Goal: Task Accomplishment & Management: Use online tool/utility

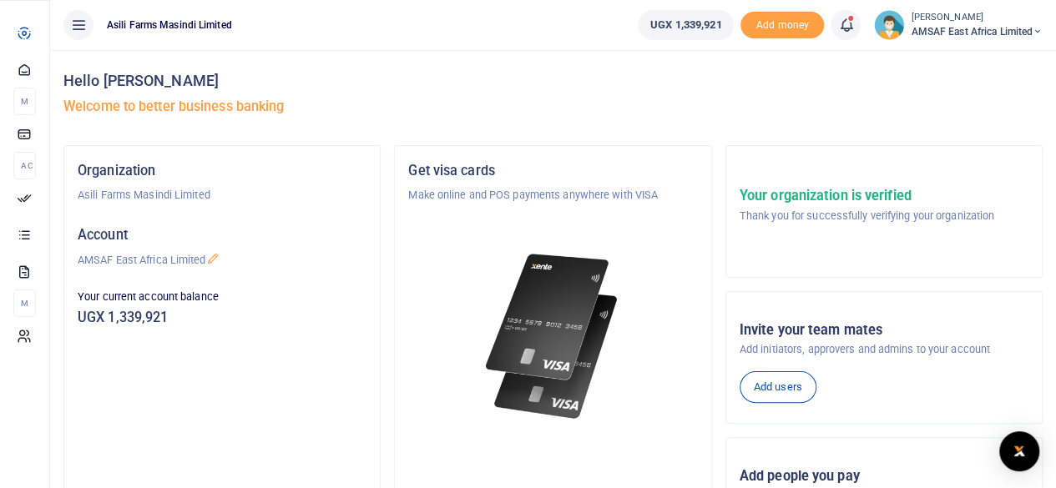
click at [12, 324] on div "Start Dashboard M ake Payments Cards Ac countability Approvals Transactions Sta…" at bounding box center [24, 184] width 49 height 366
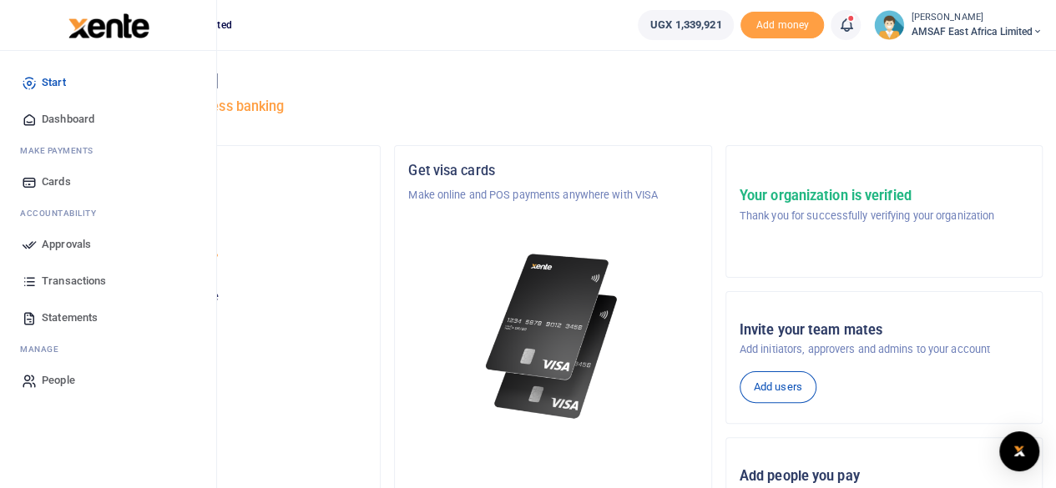
click at [73, 245] on span "Approvals" at bounding box center [66, 244] width 49 height 17
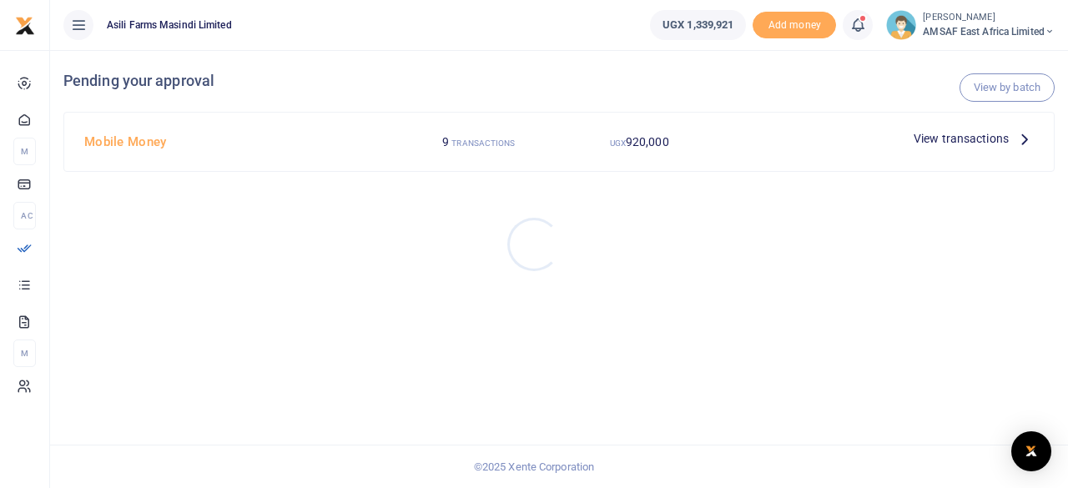
click at [132, 142] on div at bounding box center [534, 244] width 1068 height 488
click at [631, 140] on span "920,000" at bounding box center [647, 141] width 43 height 13
click at [964, 143] on span "View transactions" at bounding box center [961, 138] width 95 height 18
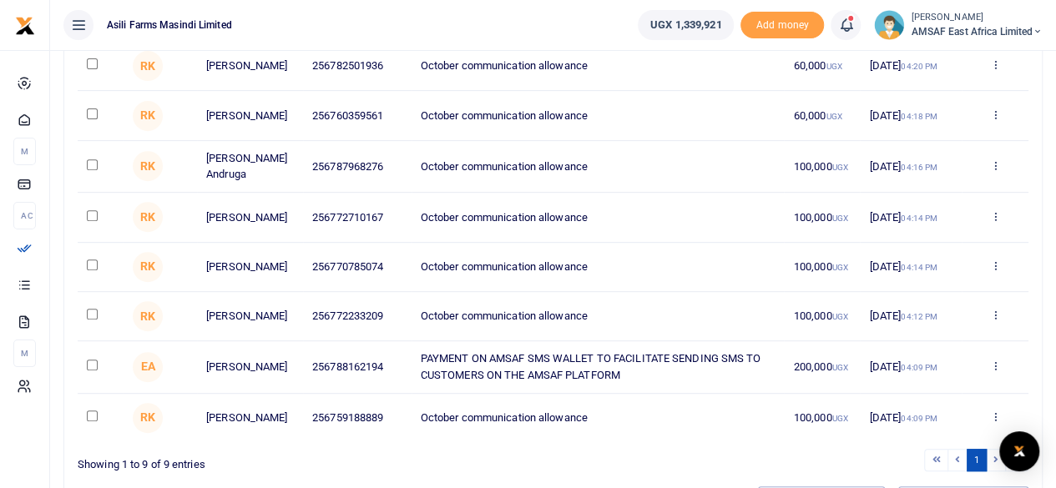
scroll to position [294, 0]
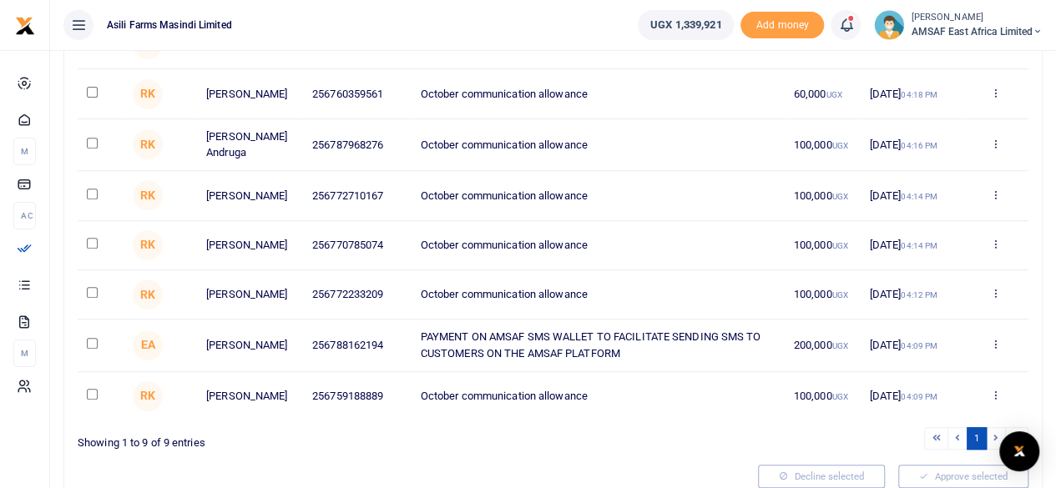
click at [90, 349] on input "checkbox" at bounding box center [92, 343] width 11 height 11
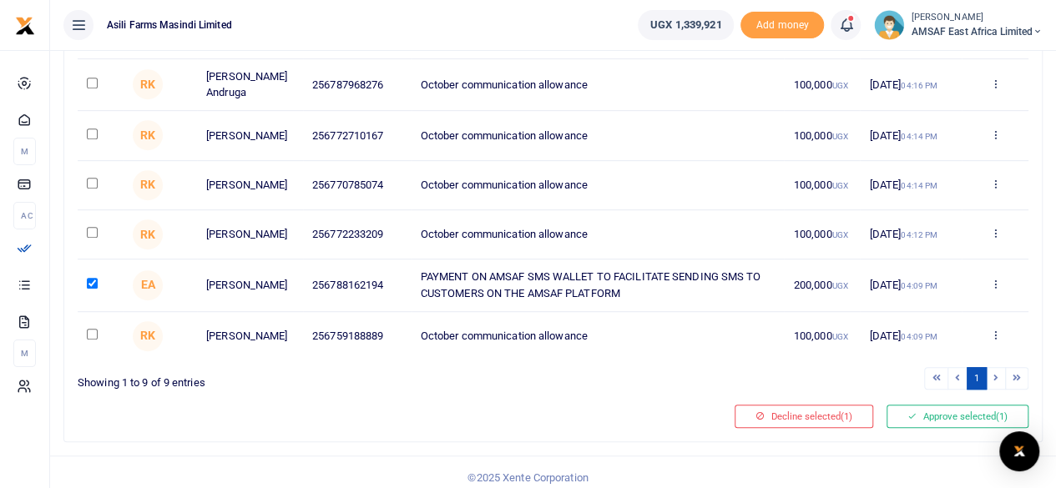
scroll to position [377, 0]
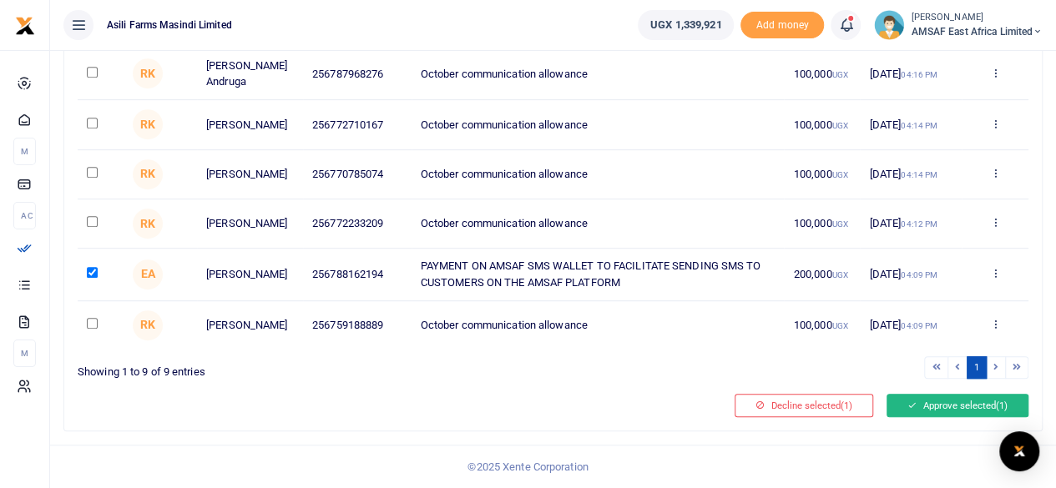
click at [920, 410] on button "Approve selected (1)" at bounding box center [957, 405] width 142 height 23
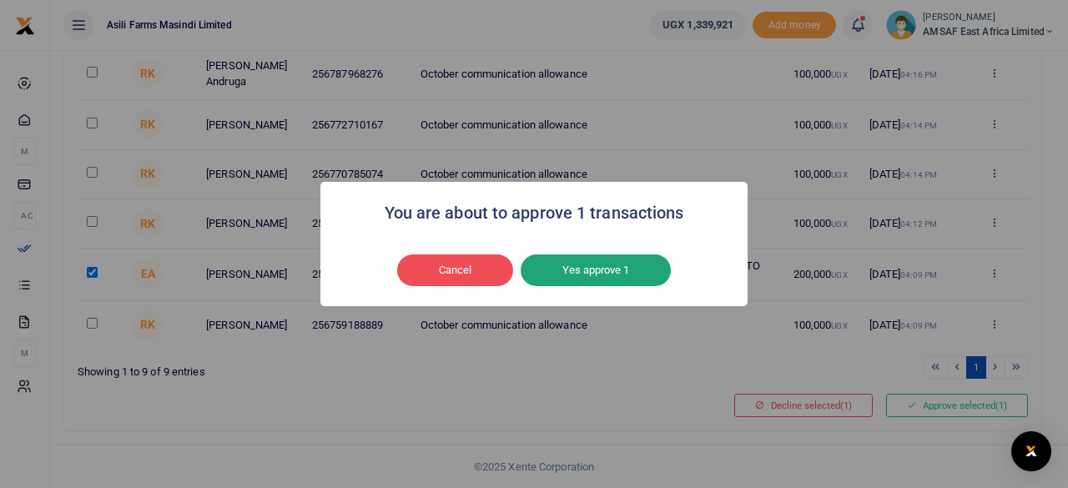
click at [592, 266] on button "Yes approve 1" at bounding box center [596, 271] width 150 height 32
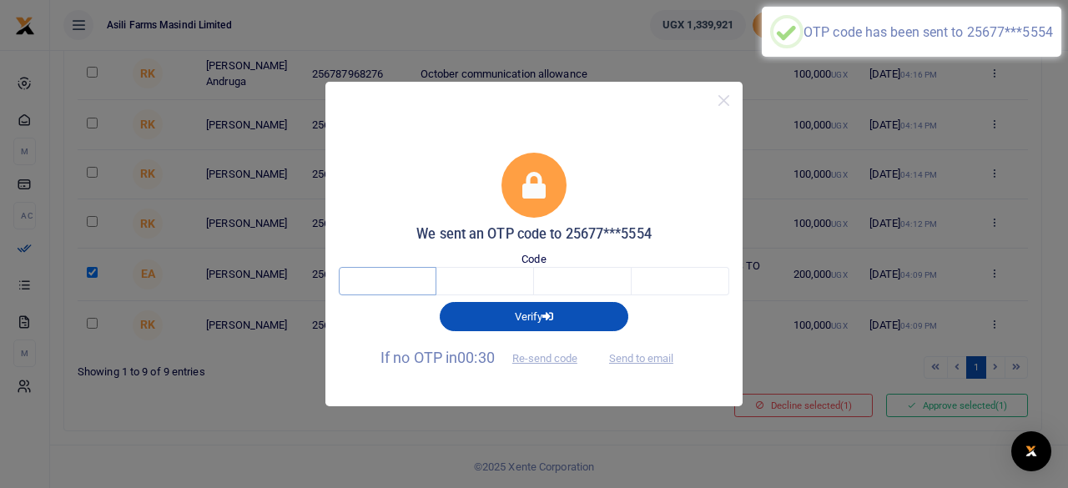
click at [419, 281] on input "text" at bounding box center [388, 281] width 98 height 28
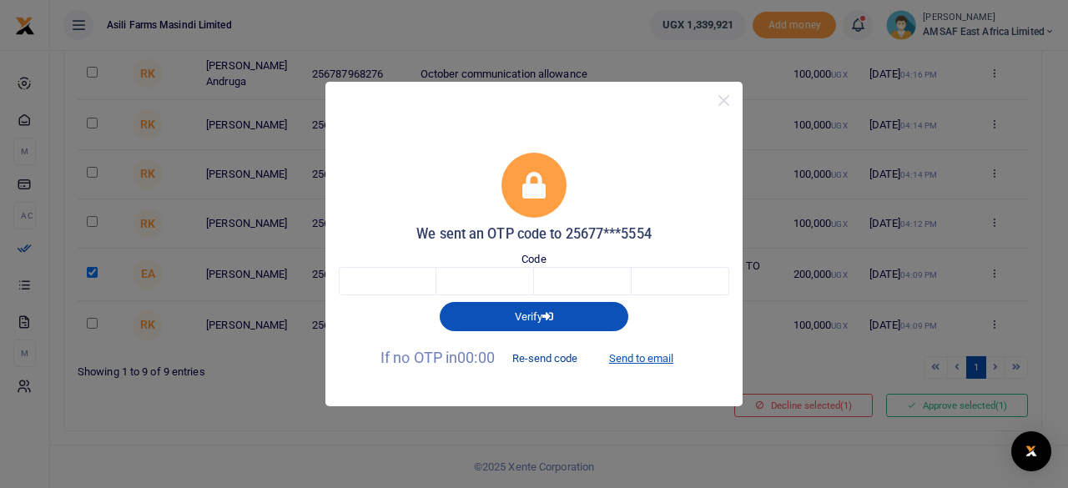
click at [522, 360] on button "Re-send code" at bounding box center [544, 359] width 93 height 28
click at [526, 360] on button "Re-send code" at bounding box center [544, 359] width 93 height 28
click at [532, 360] on button "Re-send code" at bounding box center [544, 359] width 93 height 28
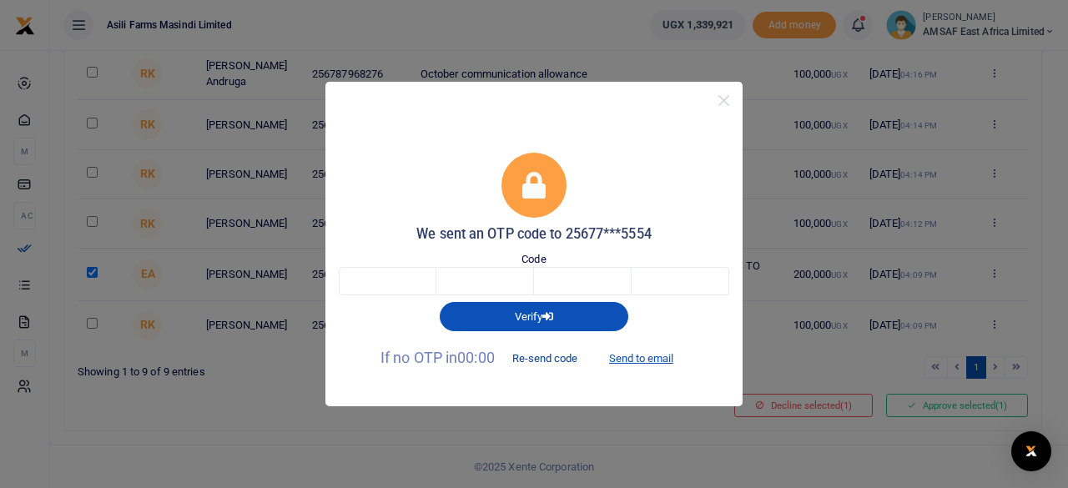
click at [531, 358] on button "Re-send code" at bounding box center [544, 359] width 93 height 28
click at [634, 357] on button "Send to email" at bounding box center [641, 359] width 93 height 28
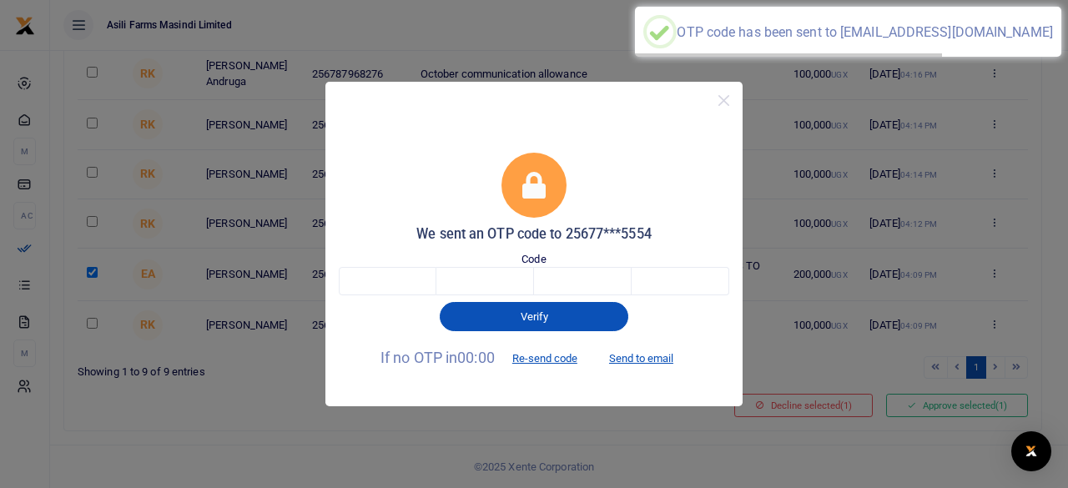
click at [926, 38] on div "OTP code has been sent to do******@amsaf.africa" at bounding box center [865, 32] width 376 height 16
click at [540, 358] on button "Re-send code" at bounding box center [544, 359] width 93 height 28
click at [540, 356] on button "Re-send code" at bounding box center [544, 359] width 93 height 28
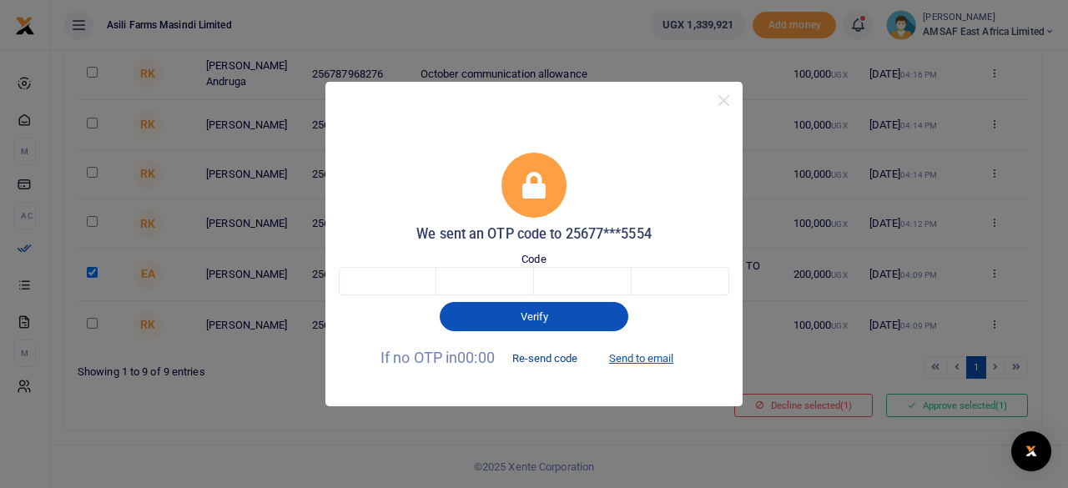
click at [543, 351] on button "Re-send code" at bounding box center [544, 359] width 93 height 28
click at [543, 353] on button "Re-send code" at bounding box center [544, 359] width 93 height 28
click at [725, 98] on button "Close" at bounding box center [724, 100] width 24 height 24
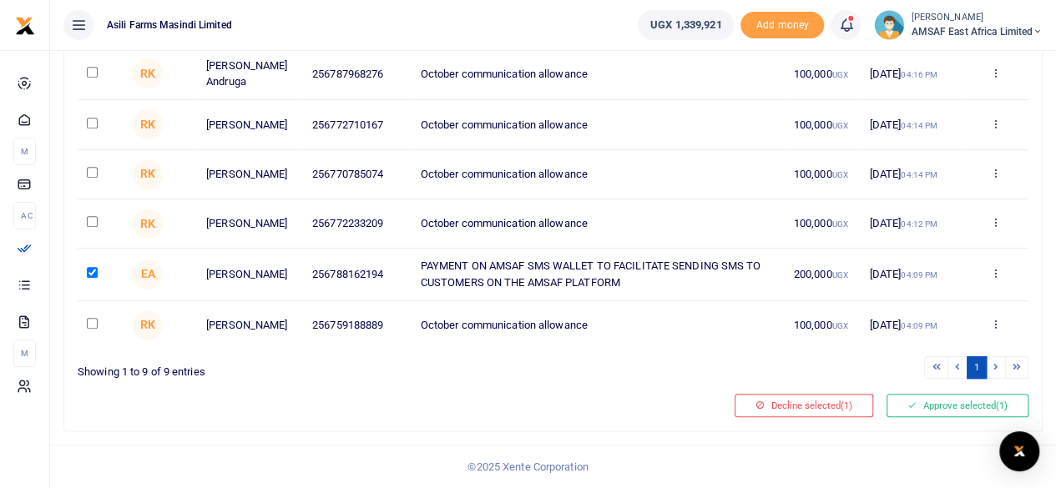
click at [92, 271] on input "checkbox" at bounding box center [92, 272] width 11 height 11
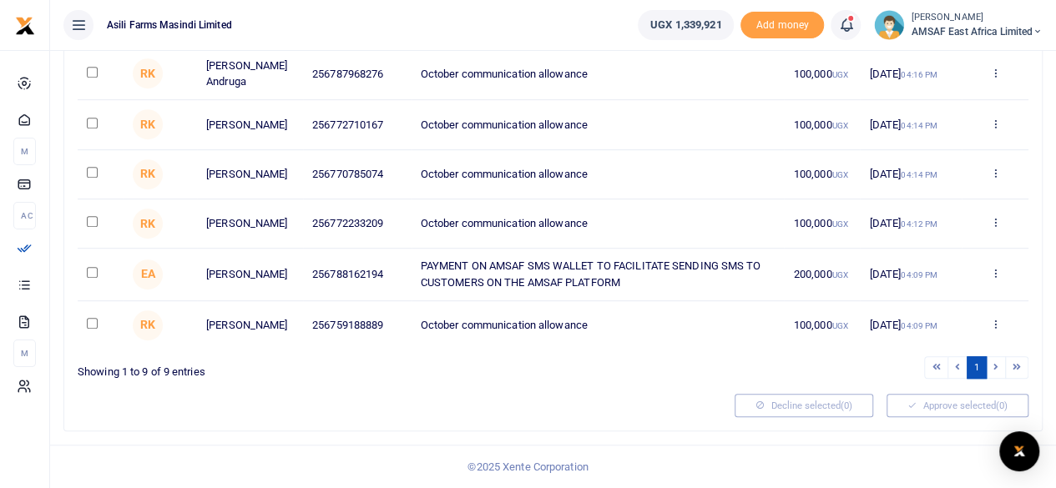
click at [92, 271] on input "checkbox" at bounding box center [92, 272] width 11 height 11
checkbox input "true"
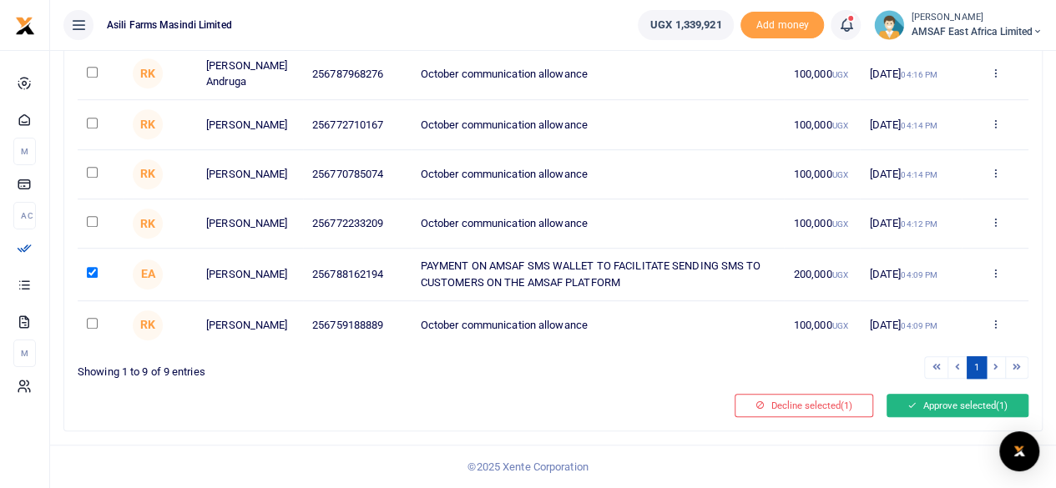
click at [957, 410] on button "Approve selected (1)" at bounding box center [957, 405] width 142 height 23
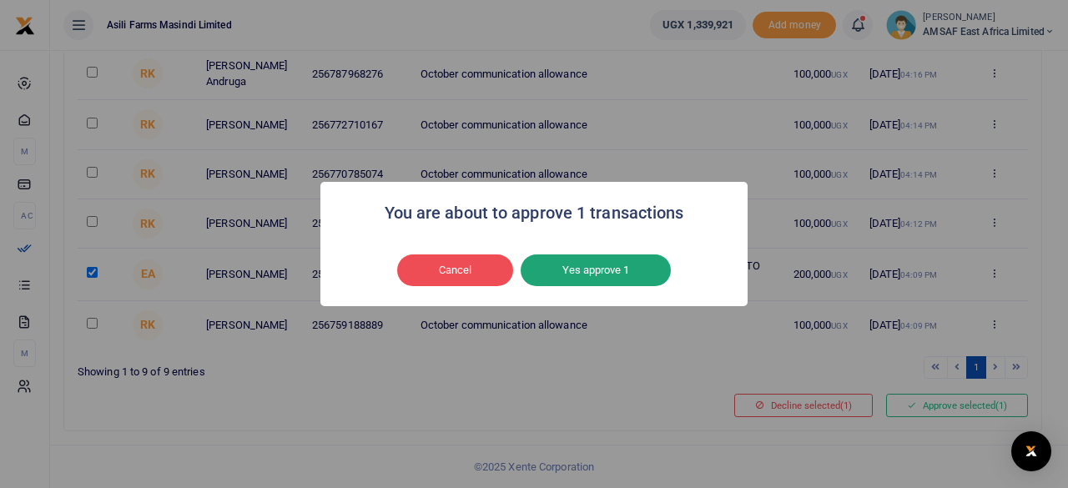
click at [611, 276] on button "Yes approve 1" at bounding box center [596, 271] width 150 height 32
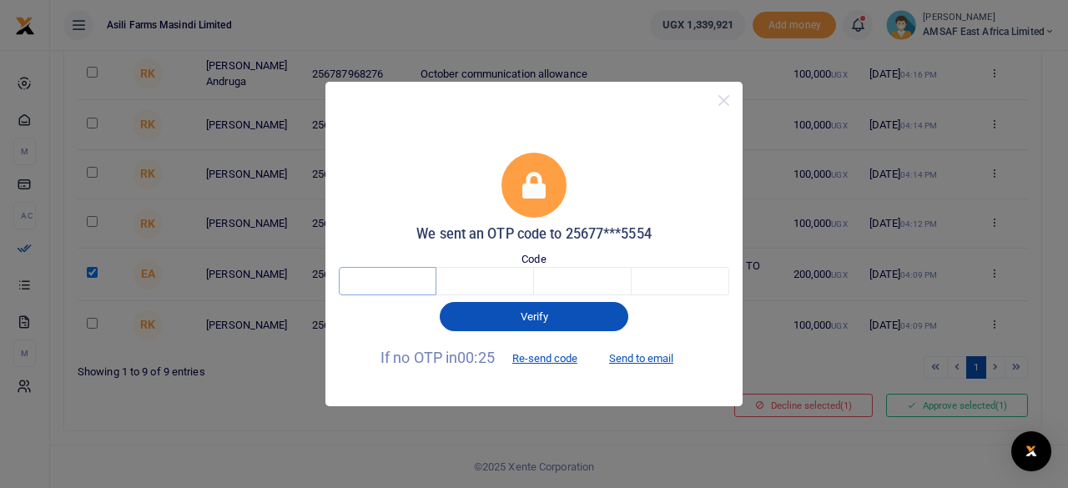
click at [413, 286] on input "text" at bounding box center [388, 281] width 98 height 28
type input "2"
type input "8"
type input "6"
type input "3"
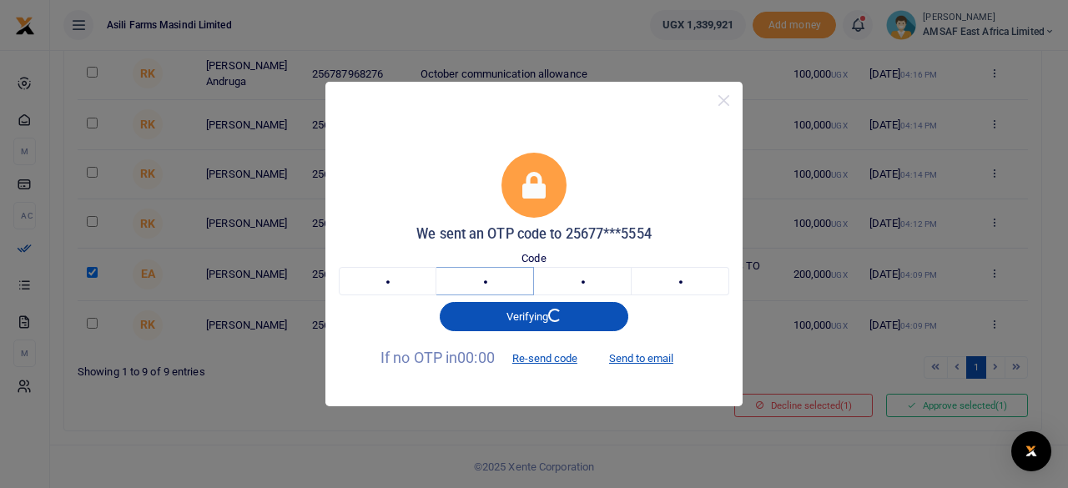
click at [492, 281] on input "8" at bounding box center [486, 281] width 98 height 28
click at [674, 283] on input "3" at bounding box center [681, 281] width 98 height 28
type input "6"
type input "5"
type input "7"
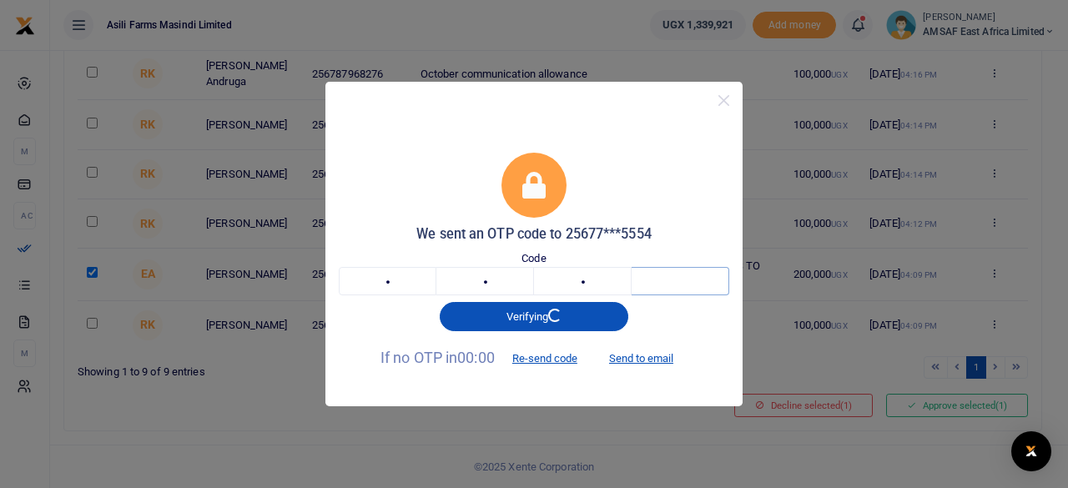
type input "2"
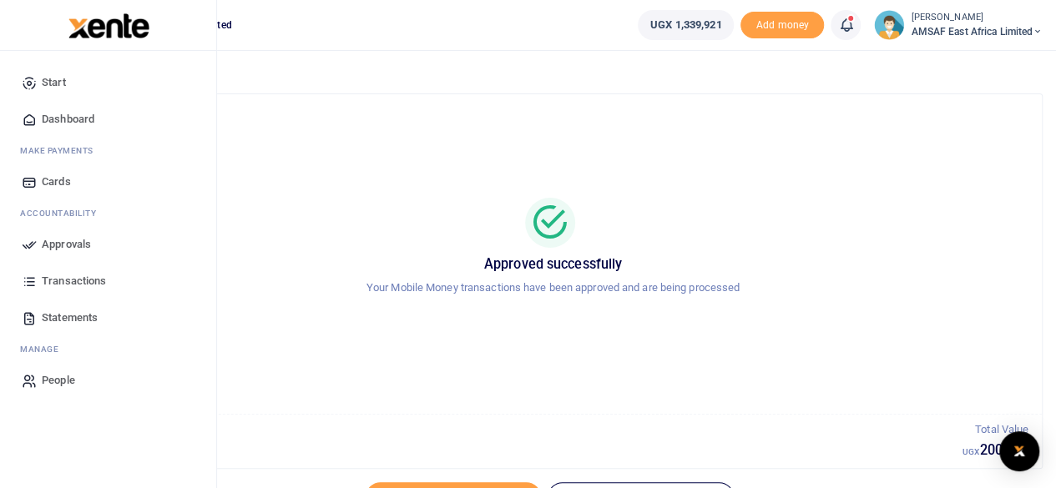
click at [55, 242] on span "Approvals" at bounding box center [66, 244] width 49 height 17
click at [70, 241] on span "Approvals" at bounding box center [66, 244] width 49 height 17
